Goal: Find specific page/section: Find specific page/section

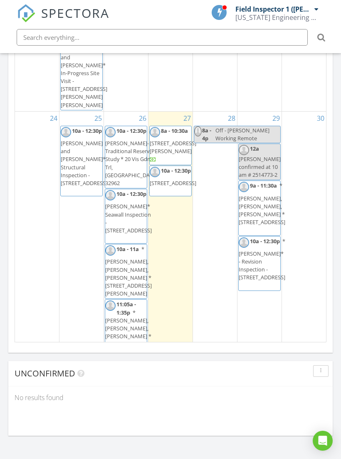
scroll to position [942, 0]
click at [163, 187] on span "2129 SE 178th Ln 34491" at bounding box center [173, 182] width 47 height 7
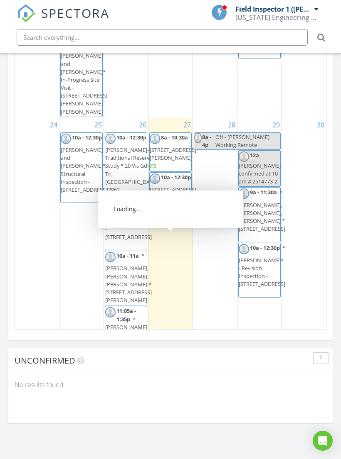
scroll to position [923, 0]
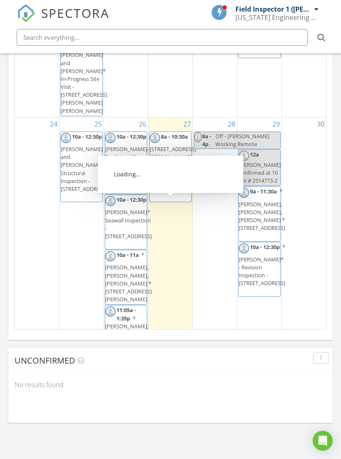
click at [172, 161] on span "2000 Estero Blvd, Fort Myers Beach 33931" at bounding box center [173, 152] width 47 height 15
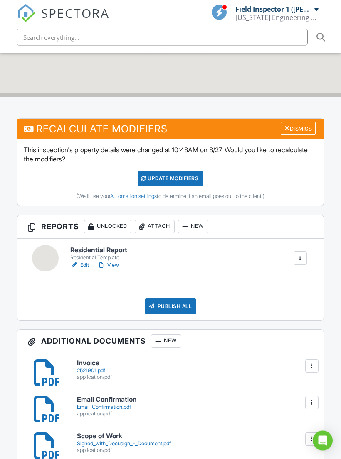
scroll to position [183, 0]
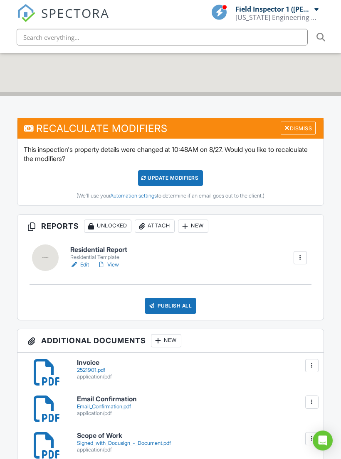
click at [85, 368] on div "2521901.pdf" at bounding box center [195, 371] width 236 height 7
